Goal: Check status: Check status

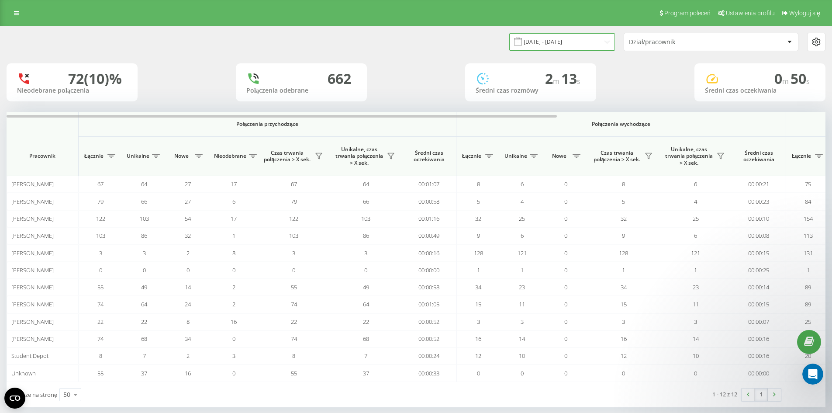
click at [566, 41] on input "18.08.2025 - 21.08.2025" at bounding box center [562, 41] width 106 height 17
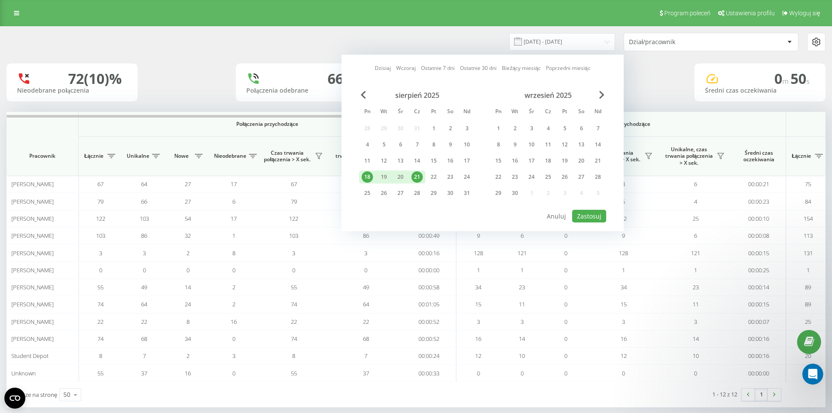
click at [420, 179] on div "21" at bounding box center [416, 176] width 11 height 11
click at [582, 215] on button "Zastosuj" at bounding box center [589, 216] width 34 height 13
type input "21.08.2025 - 21.08.2025"
